Goal: Task Accomplishment & Management: Use online tool/utility

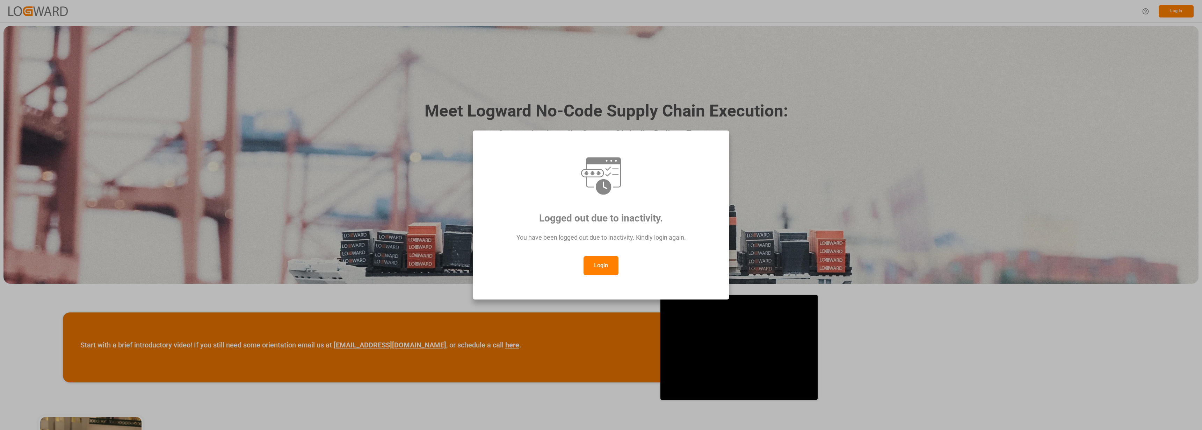
click at [593, 259] on button "Login" at bounding box center [601, 265] width 35 height 19
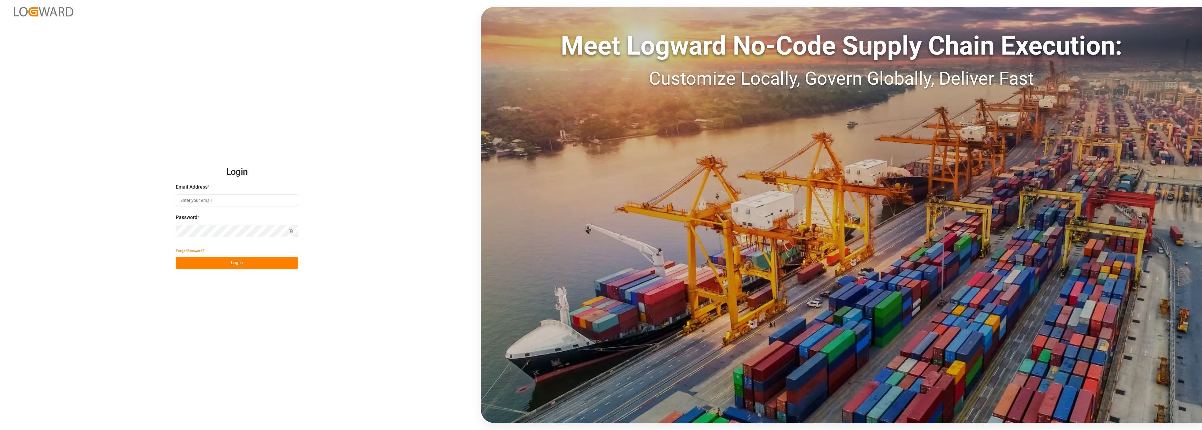
type input "[PERSON_NAME][EMAIL_ADDRESS][DOMAIN_NAME]"
click at [216, 265] on button "Log In" at bounding box center [237, 263] width 122 height 12
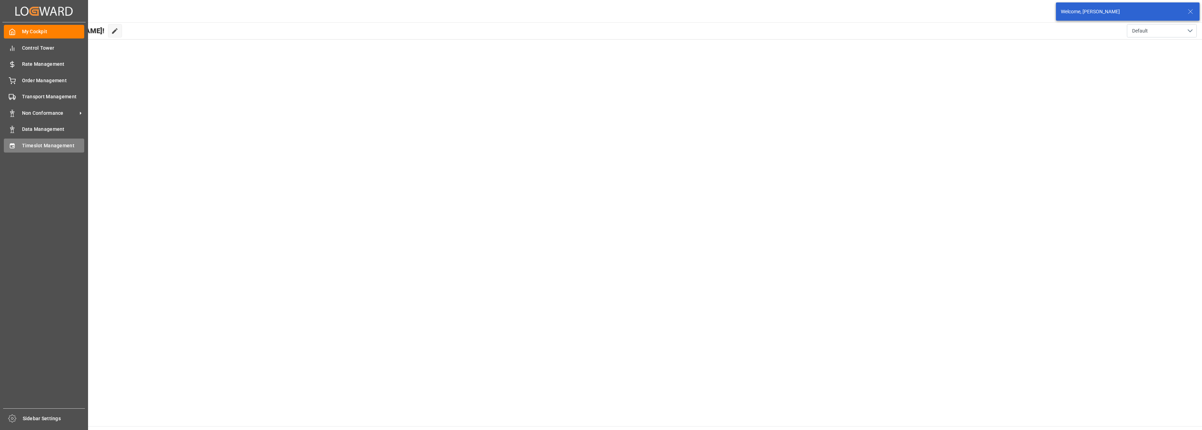
click at [39, 145] on span "Timeslot Management" at bounding box center [53, 145] width 63 height 7
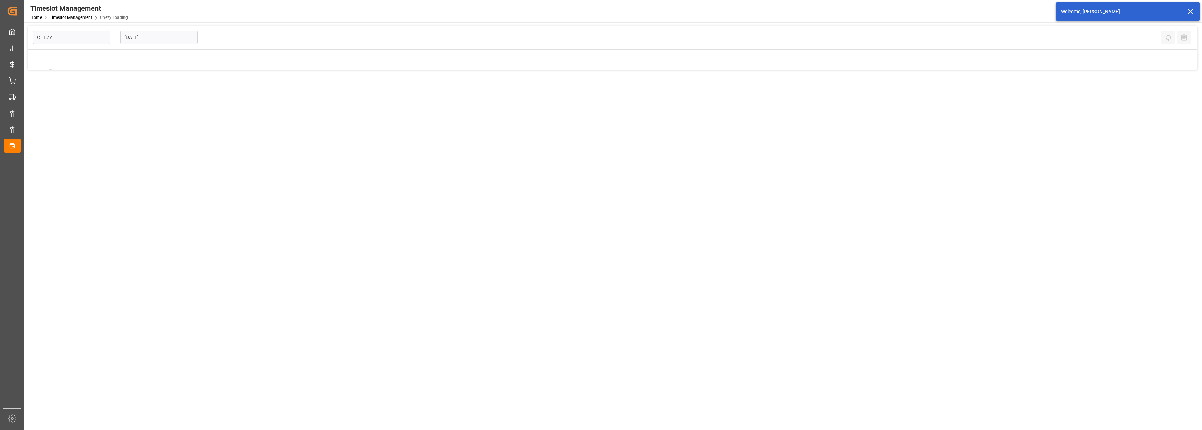
type input "Chezy Loading"
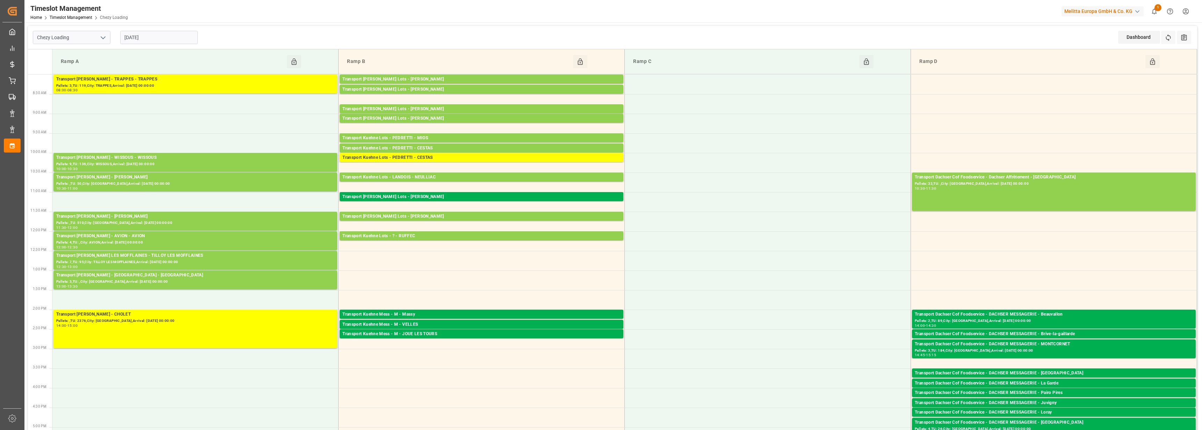
click at [156, 37] on input "[DATE]" at bounding box center [159, 37] width 78 height 13
click at [129, 108] on span "15" at bounding box center [129, 107] width 5 height 5
type input "[DATE]"
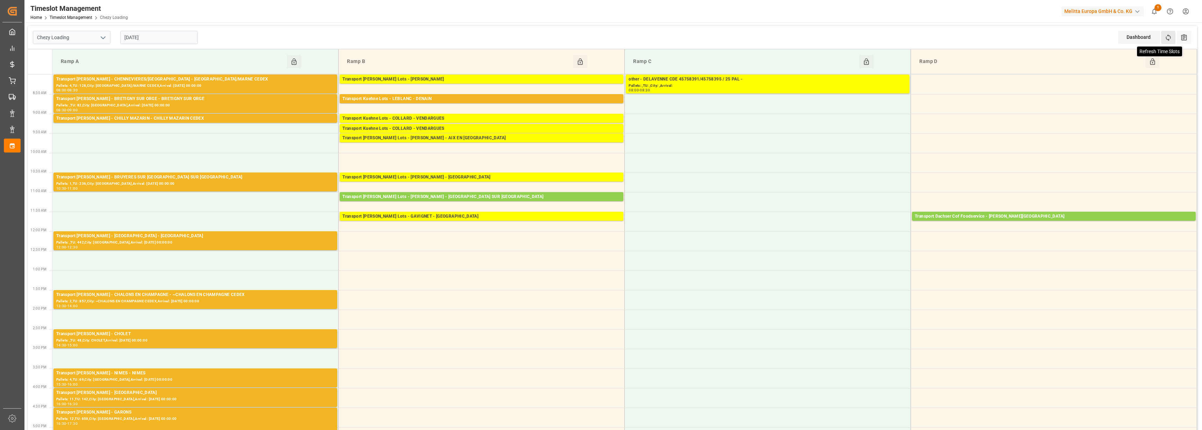
click at [1167, 37] on icon at bounding box center [1168, 37] width 7 height 7
